Goal: Task Accomplishment & Management: Manage account settings

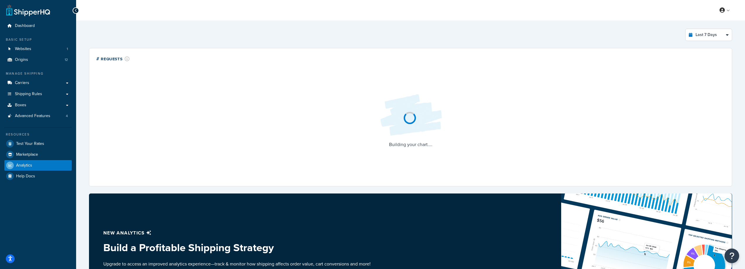
select select "last_7_days"
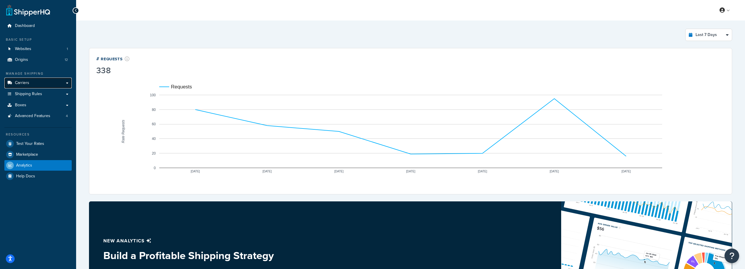
click at [52, 88] on link "Carriers" at bounding box center [37, 83] width 67 height 11
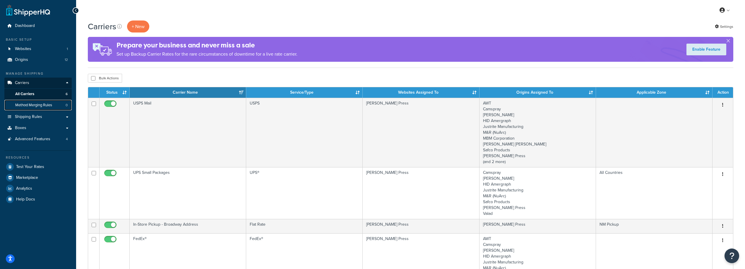
click at [49, 109] on link "Method Merging Rules 0" at bounding box center [37, 105] width 67 height 11
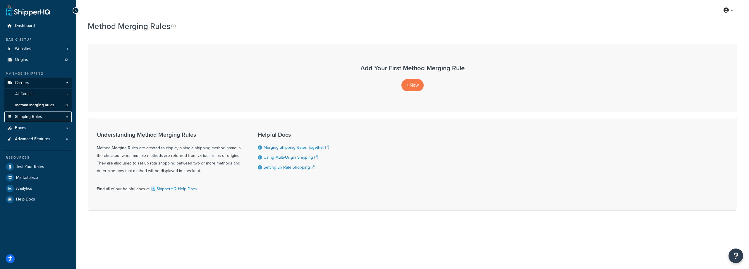
click at [45, 114] on link "Shipping Rules" at bounding box center [37, 117] width 67 height 11
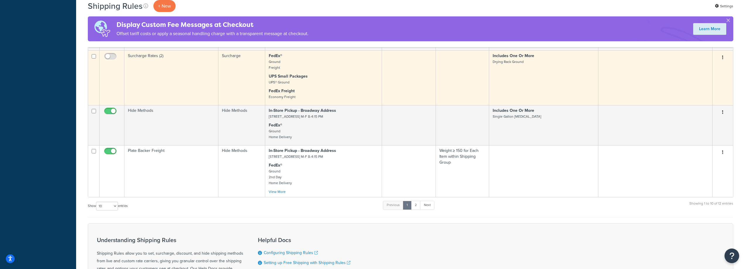
scroll to position [479, 0]
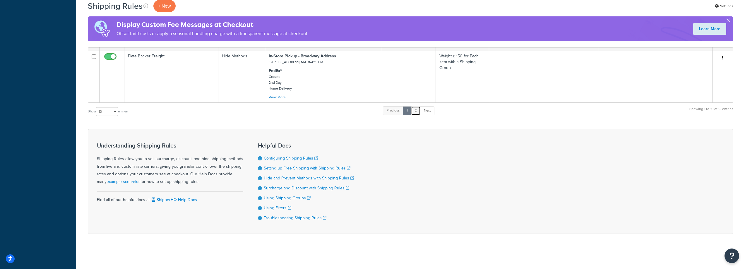
click at [414, 110] on link "2" at bounding box center [416, 110] width 10 height 9
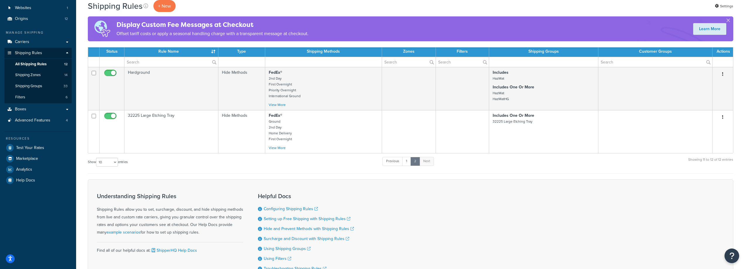
scroll to position [35, 0]
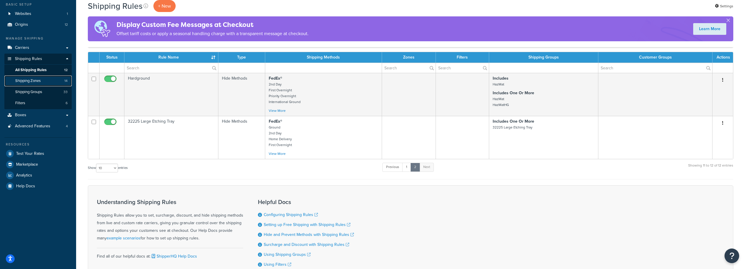
click at [30, 83] on span "Shipping Zones" at bounding box center [27, 80] width 25 height 5
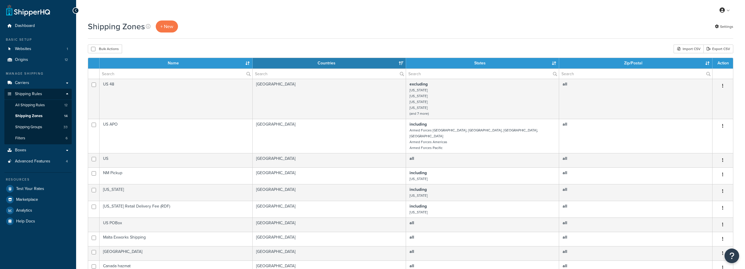
select select "15"
click at [54, 140] on link "Filters 6" at bounding box center [37, 138] width 67 height 11
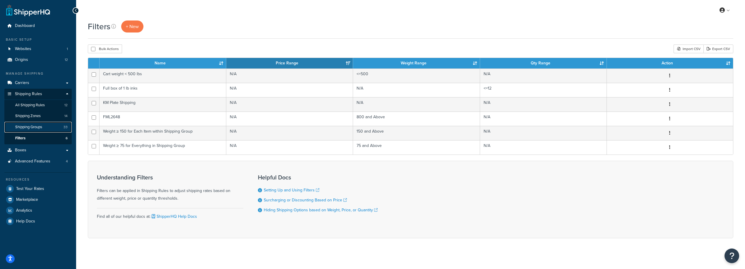
click at [34, 129] on span "Shipping Groups" at bounding box center [28, 127] width 27 height 5
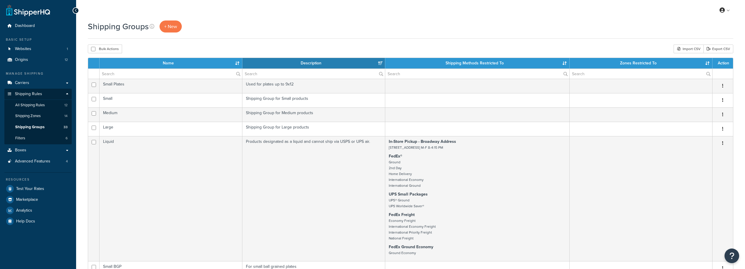
select select "15"
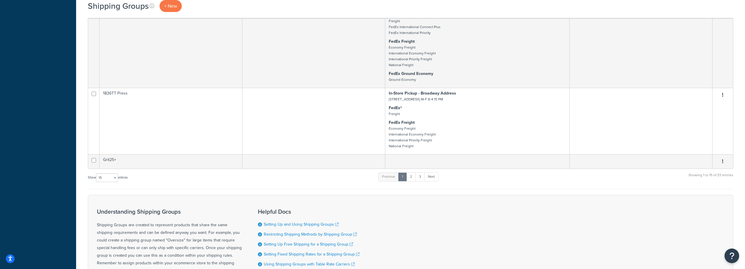
scroll to position [894, 0]
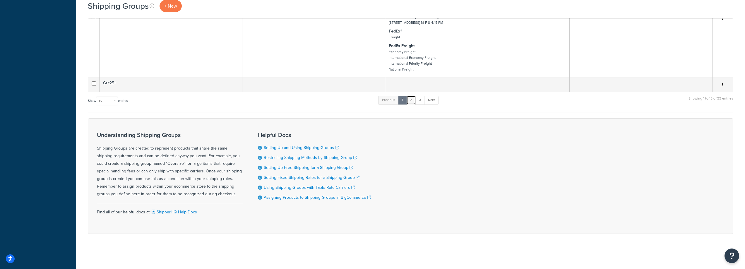
click at [416, 100] on link "2" at bounding box center [411, 100] width 10 height 9
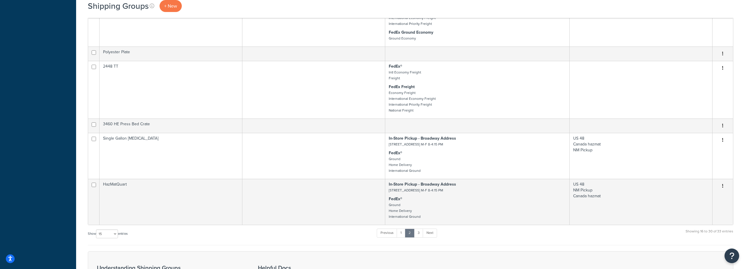
scroll to position [743, 0]
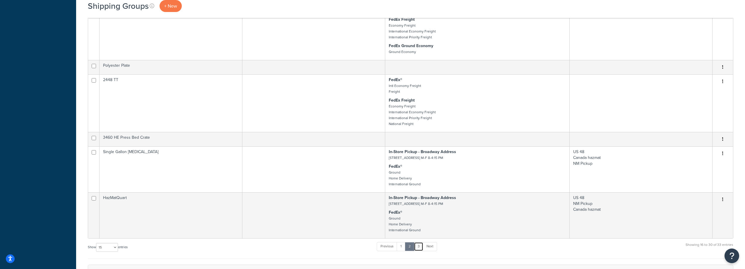
click at [421, 248] on link "3" at bounding box center [418, 246] width 9 height 9
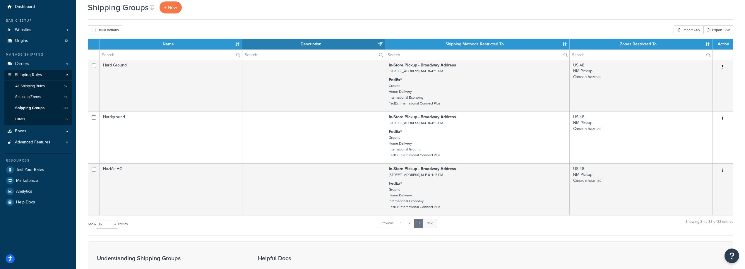
scroll to position [0, 0]
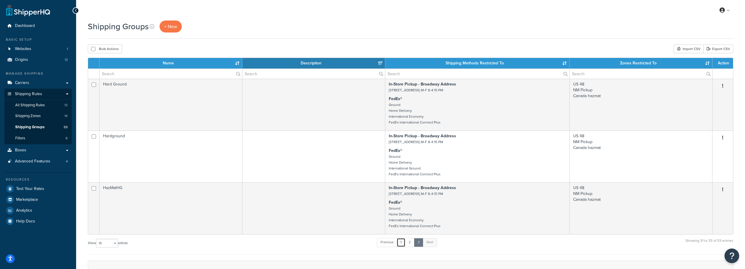
click at [402, 245] on link "1" at bounding box center [401, 242] width 9 height 9
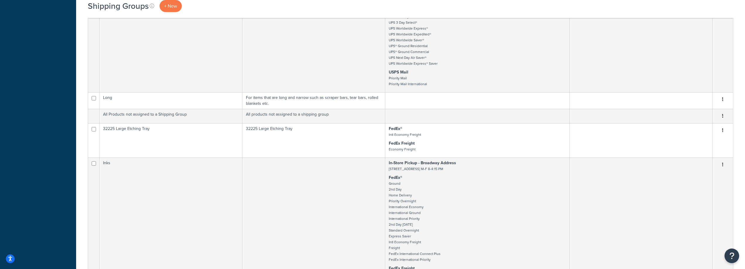
scroll to position [568, 0]
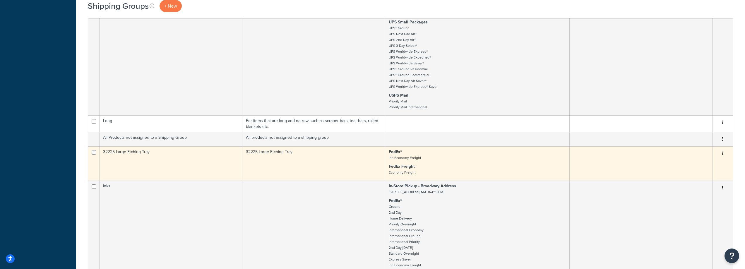
click at [330, 169] on td "32225 Large Etching Tray" at bounding box center [313, 163] width 143 height 34
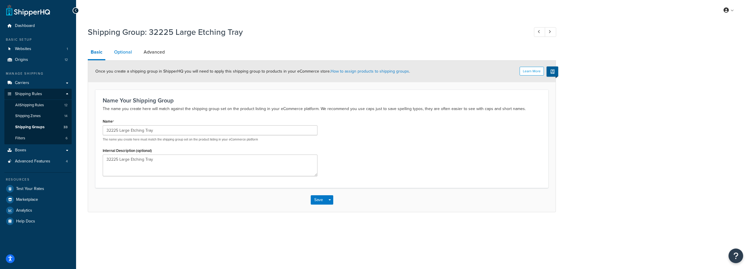
click at [120, 49] on link "Optional" at bounding box center [123, 52] width 24 height 14
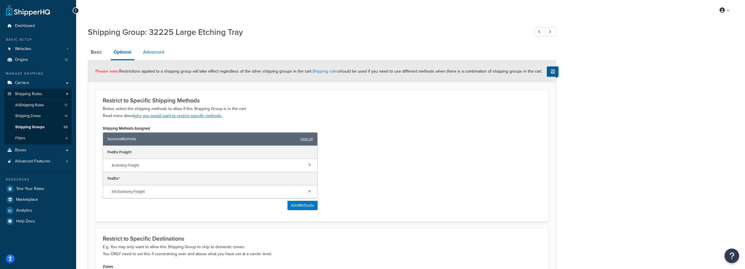
click at [153, 52] on link "Advanced" at bounding box center [153, 52] width 27 height 14
select select "250"
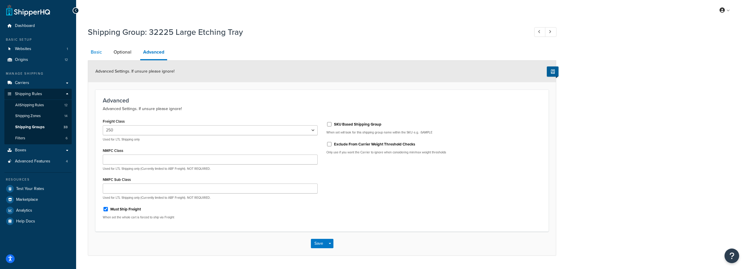
click at [100, 51] on link "Basic" at bounding box center [96, 52] width 17 height 14
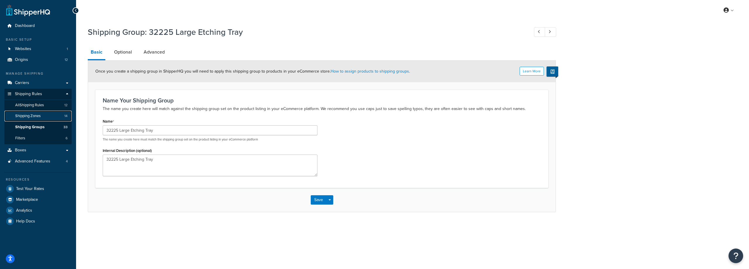
click at [42, 116] on link "Shipping Zones 14" at bounding box center [37, 116] width 67 height 11
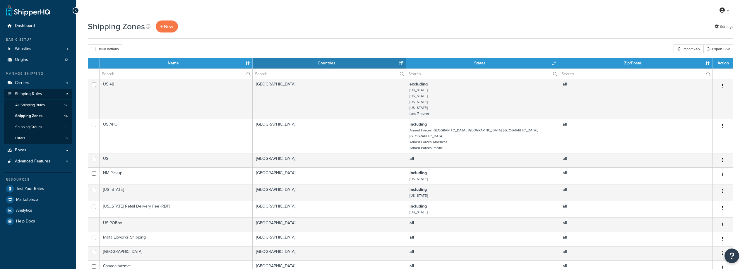
select select "15"
click at [54, 105] on link "All Shipping Rules 12" at bounding box center [37, 105] width 67 height 11
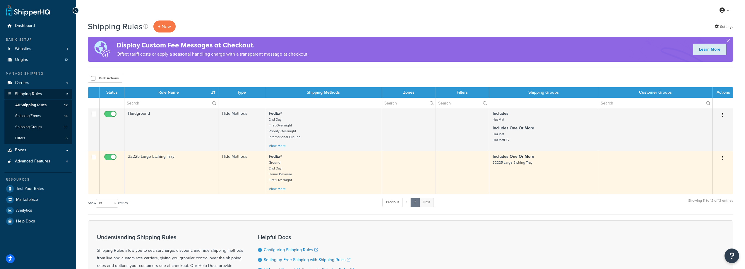
click at [184, 164] on td "32225 Large Etching Tray" at bounding box center [171, 172] width 94 height 43
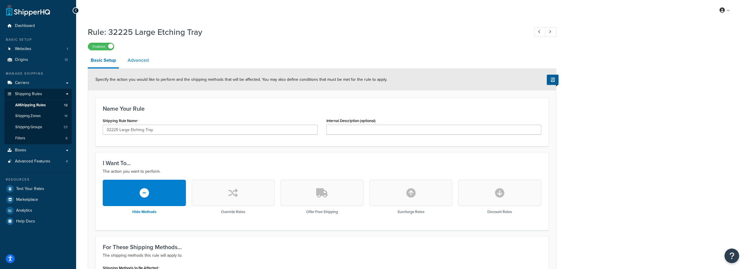
click at [142, 60] on link "Advanced" at bounding box center [138, 60] width 27 height 14
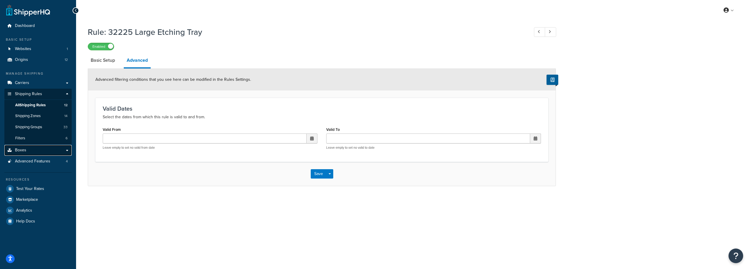
click at [42, 153] on link "Boxes" at bounding box center [37, 150] width 67 height 11
click at [66, 150] on link "Boxes" at bounding box center [37, 150] width 67 height 11
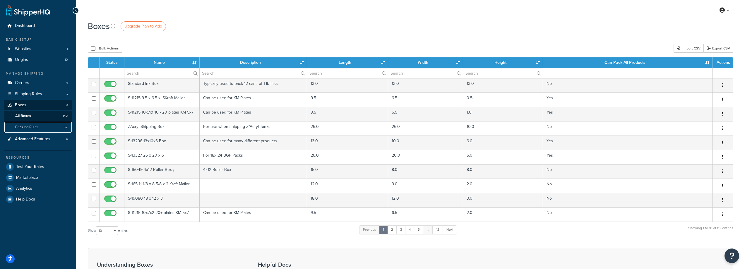
click at [43, 130] on link "Packing Rules 52" at bounding box center [37, 127] width 67 height 11
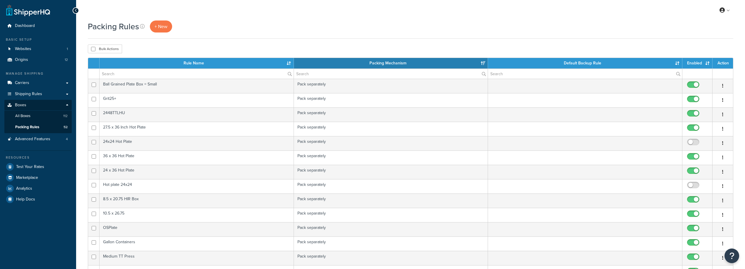
select select "15"
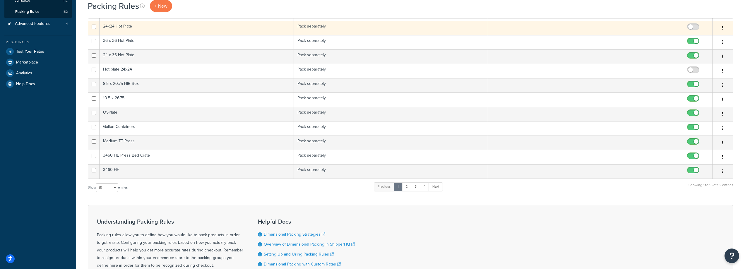
scroll to position [117, 0]
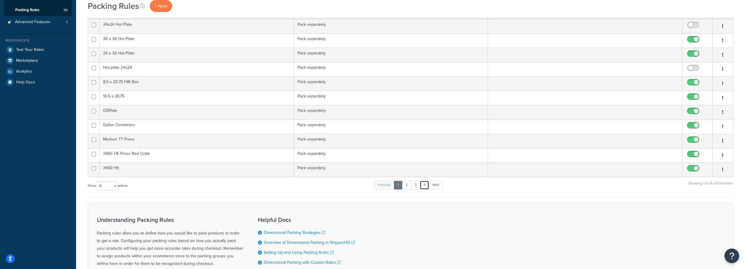
click at [424, 184] on link "4" at bounding box center [424, 185] width 9 height 9
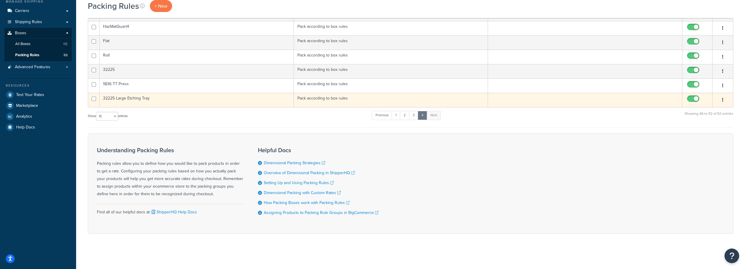
click at [137, 97] on td "32225 Large Etching Tray" at bounding box center [197, 100] width 194 height 14
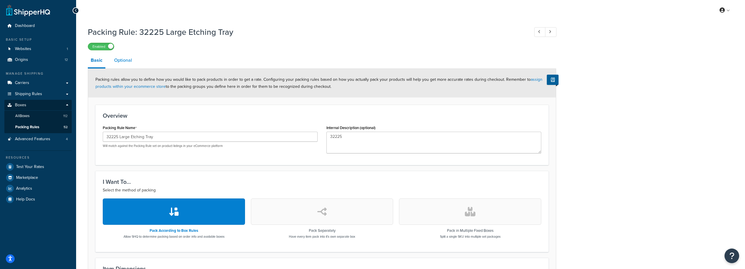
click at [128, 63] on link "Optional" at bounding box center [123, 60] width 24 height 14
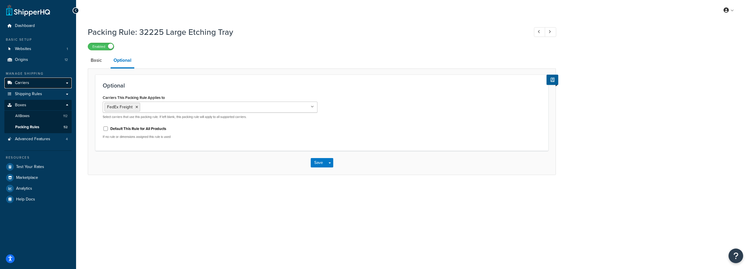
click at [28, 87] on link "Carriers" at bounding box center [37, 83] width 67 height 11
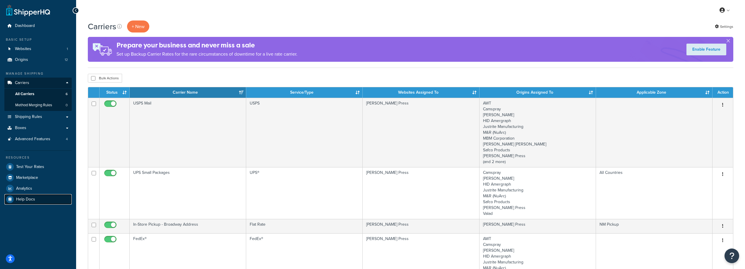
click at [35, 198] on link "Help Docs" at bounding box center [37, 199] width 67 height 11
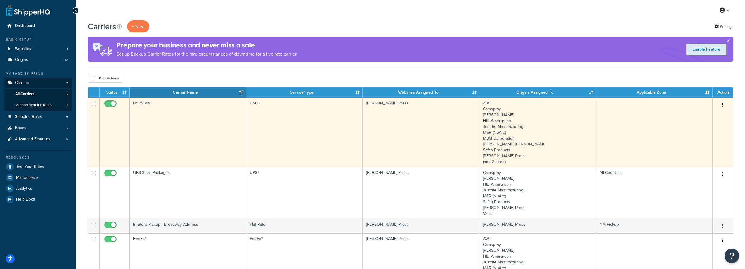
click at [203, 107] on td "USPS Mail" at bounding box center [188, 132] width 116 height 69
